Goal: Task Accomplishment & Management: Use online tool/utility

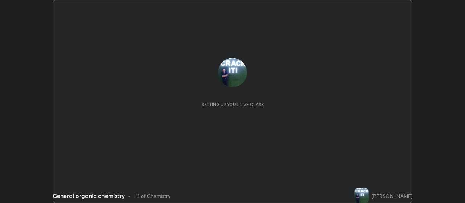
scroll to position [203, 465]
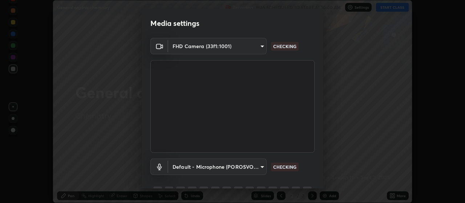
type input "22fd1baf326a4dc2477b81f4db25bcd6a257ae2ff3fe6e8918437301c5c1cc95"
type input "default"
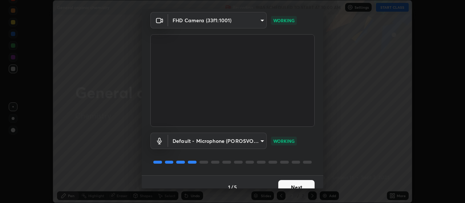
scroll to position [36, 0]
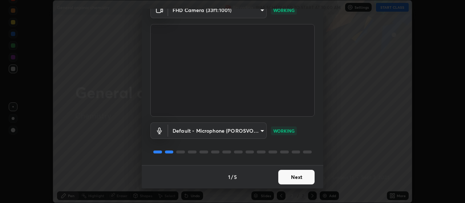
click at [297, 175] on button "Next" at bounding box center [296, 176] width 36 height 15
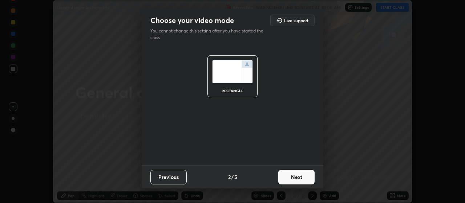
click at [299, 175] on button "Next" at bounding box center [296, 176] width 36 height 15
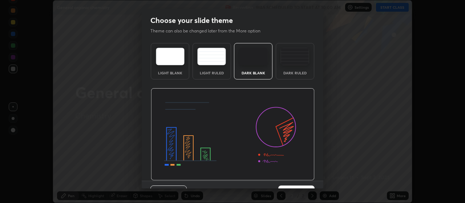
scroll to position [16, 0]
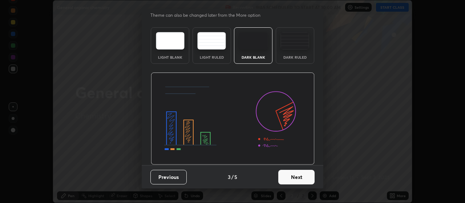
click at [297, 177] on button "Next" at bounding box center [296, 176] width 36 height 15
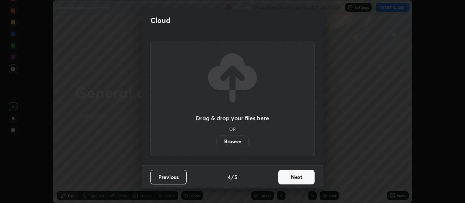
scroll to position [0, 0]
click at [299, 176] on button "Next" at bounding box center [296, 176] width 36 height 15
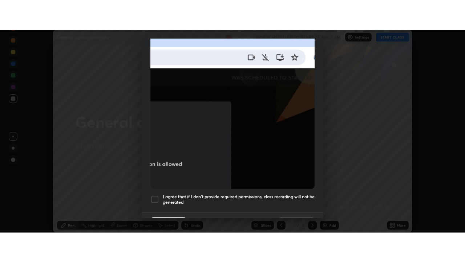
scroll to position [184, 0]
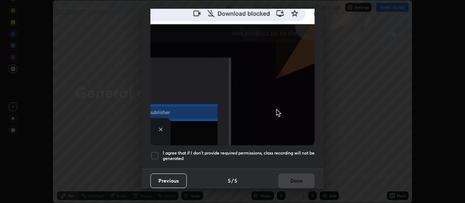
click at [155, 153] on div at bounding box center [155, 155] width 9 height 9
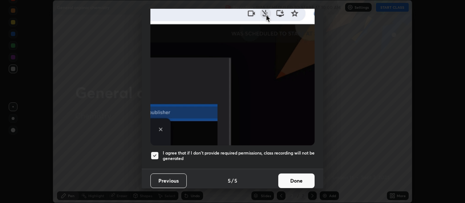
click at [303, 175] on button "Done" at bounding box center [296, 180] width 36 height 15
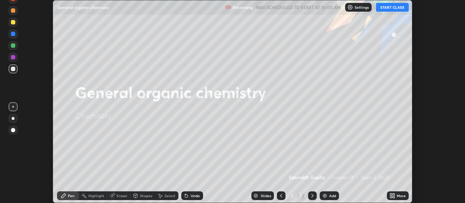
click at [391, 194] on icon at bounding box center [391, 194] width 2 height 2
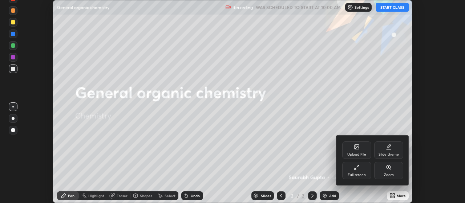
click at [358, 170] on div "Full screen" at bounding box center [356, 169] width 29 height 17
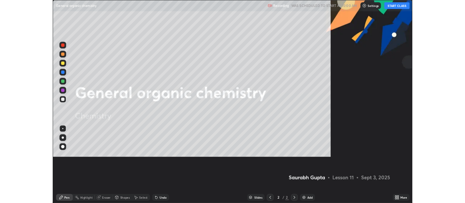
scroll to position [262, 465]
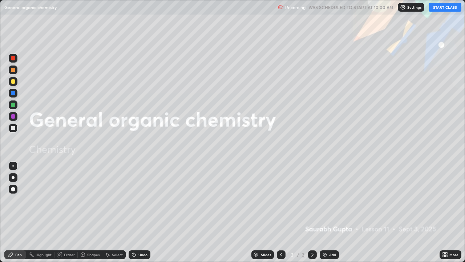
click at [322, 202] on img at bounding box center [325, 255] width 6 height 6
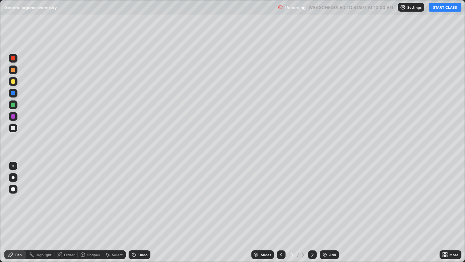
click at [442, 9] on button "START CLASS" at bounding box center [445, 7] width 33 height 9
click at [324, 202] on img at bounding box center [325, 255] width 6 height 6
click at [326, 202] on img at bounding box center [325, 255] width 6 height 6
click at [323, 202] on img at bounding box center [325, 255] width 6 height 6
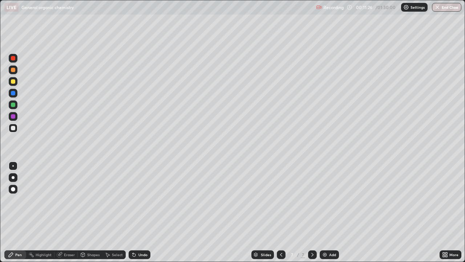
click at [321, 202] on div "Add" at bounding box center [329, 254] width 19 height 9
click at [322, 202] on img at bounding box center [325, 255] width 6 height 6
click at [327, 202] on div "Add" at bounding box center [329, 254] width 19 height 9
click at [322, 202] on img at bounding box center [325, 255] width 6 height 6
click at [326, 202] on img at bounding box center [325, 255] width 6 height 6
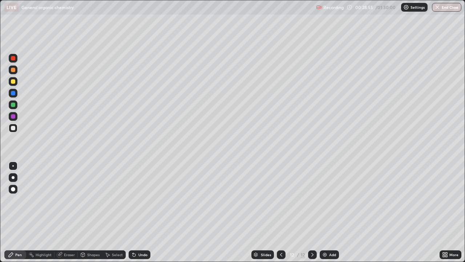
click at [64, 202] on div "Eraser" at bounding box center [69, 255] width 11 height 4
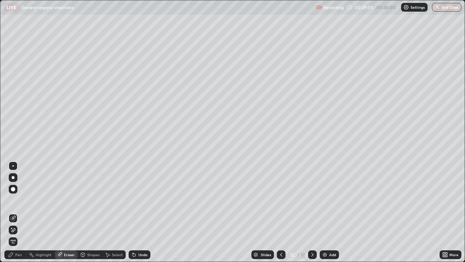
click at [13, 189] on div at bounding box center [13, 189] width 4 height 4
click at [16, 202] on div "Pen" at bounding box center [18, 255] width 7 height 4
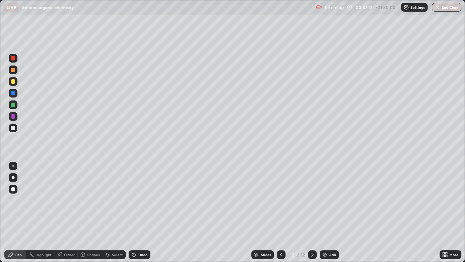
click at [322, 202] on img at bounding box center [325, 255] width 6 height 6
click at [323, 202] on img at bounding box center [325, 255] width 6 height 6
click at [281, 202] on icon at bounding box center [281, 255] width 6 height 6
click at [324, 202] on img at bounding box center [325, 255] width 6 height 6
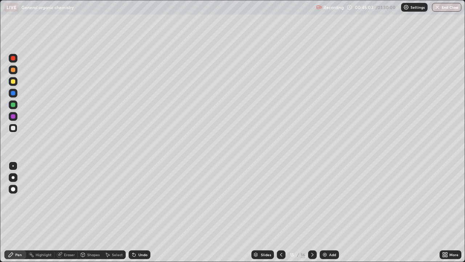
click at [324, 202] on img at bounding box center [325, 255] width 6 height 6
click at [325, 202] on img at bounding box center [325, 255] width 6 height 6
click at [321, 202] on div "Add" at bounding box center [329, 254] width 19 height 9
click at [324, 202] on img at bounding box center [325, 255] width 6 height 6
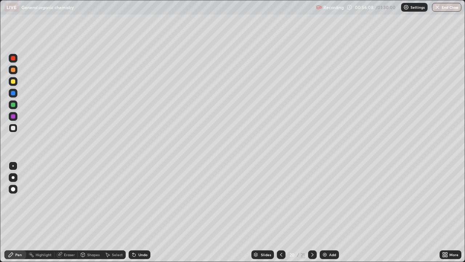
click at [41, 202] on div "Highlight" at bounding box center [44, 255] width 16 height 4
click at [19, 202] on div "Pen" at bounding box center [18, 255] width 7 height 4
click at [67, 202] on div "Eraser" at bounding box center [69, 255] width 11 height 4
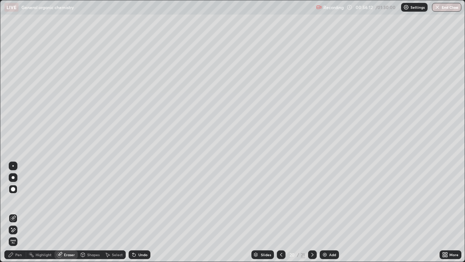
click at [16, 202] on div "Pen" at bounding box center [15, 254] width 22 height 9
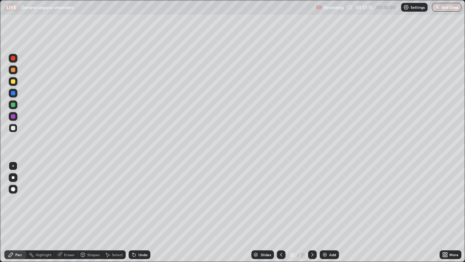
click at [325, 202] on img at bounding box center [325, 255] width 6 height 6
click at [66, 202] on div "Eraser" at bounding box center [69, 255] width 11 height 4
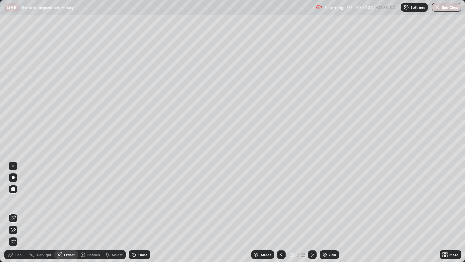
click at [20, 202] on div "Pen" at bounding box center [15, 254] width 22 height 9
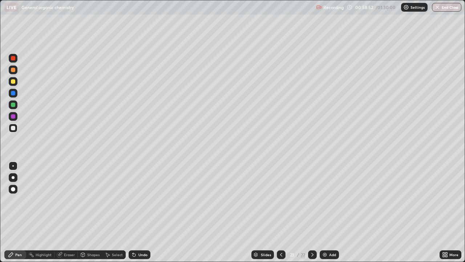
click at [322, 202] on img at bounding box center [325, 255] width 6 height 6
click at [324, 202] on img at bounding box center [325, 255] width 6 height 6
click at [322, 202] on img at bounding box center [325, 255] width 6 height 6
click at [324, 202] on img at bounding box center [325, 255] width 6 height 6
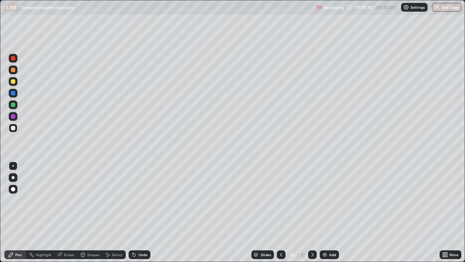
click at [326, 202] on img at bounding box center [325, 255] width 6 height 6
click at [320, 202] on div "Add" at bounding box center [329, 254] width 19 height 9
click at [446, 8] on button "End Class" at bounding box center [446, 7] width 29 height 9
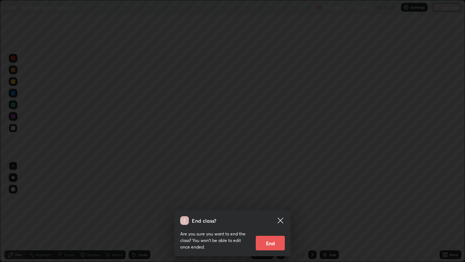
click at [276, 202] on button "End" at bounding box center [270, 243] width 29 height 15
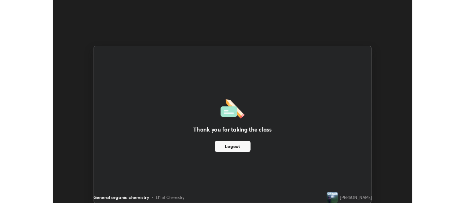
scroll to position [36155, 35892]
